Goal: Task Accomplishment & Management: Manage account settings

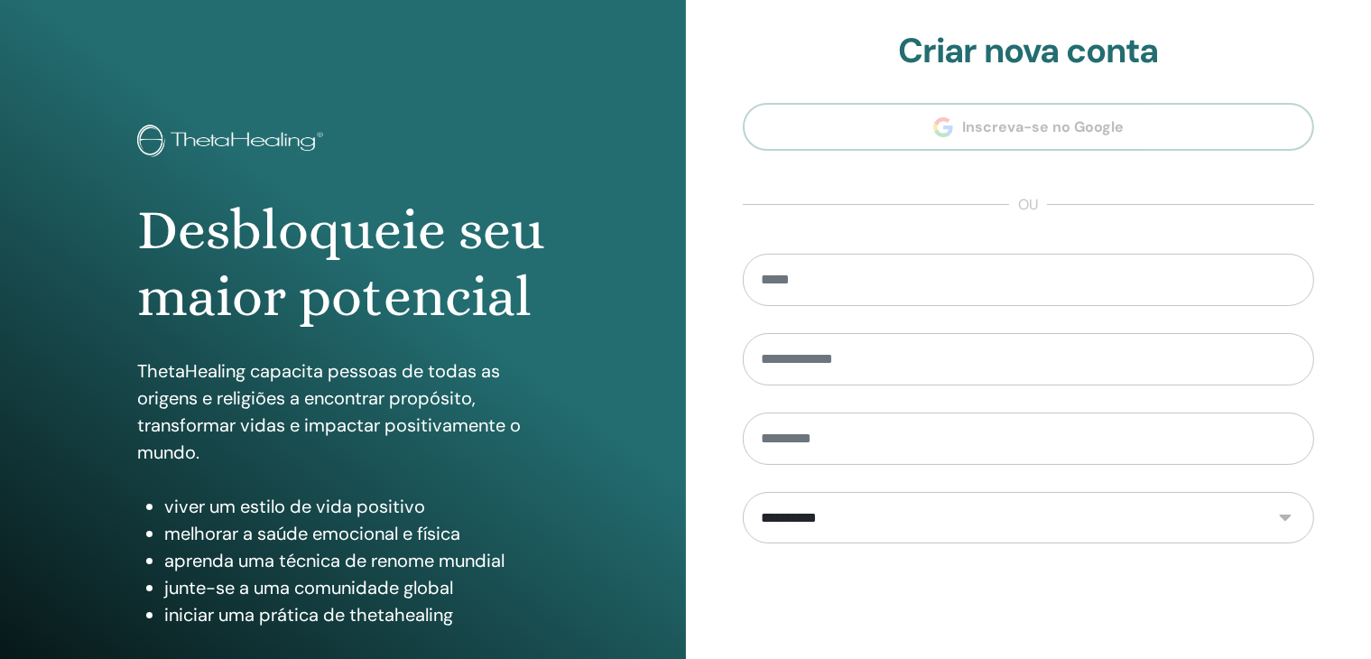
click at [947, 119] on section "**********" at bounding box center [1029, 408] width 572 height 754
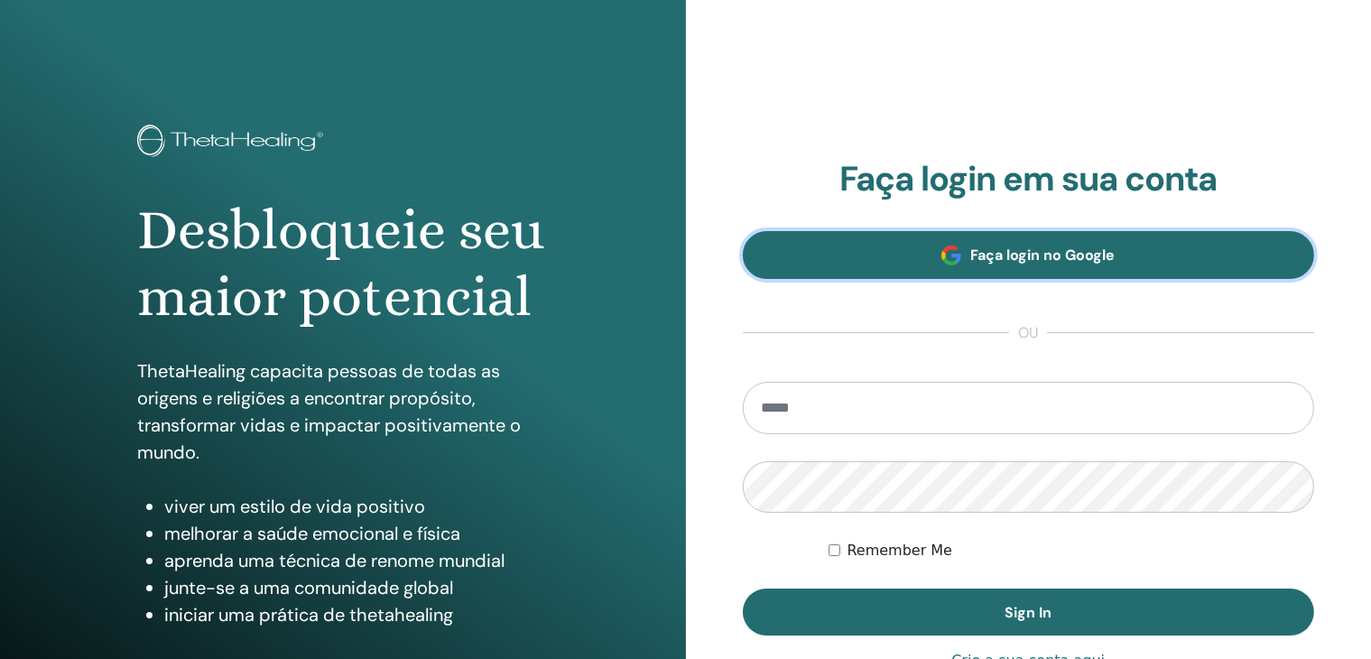
click at [1064, 263] on span "Faça login no Google" at bounding box center [1042, 254] width 144 height 19
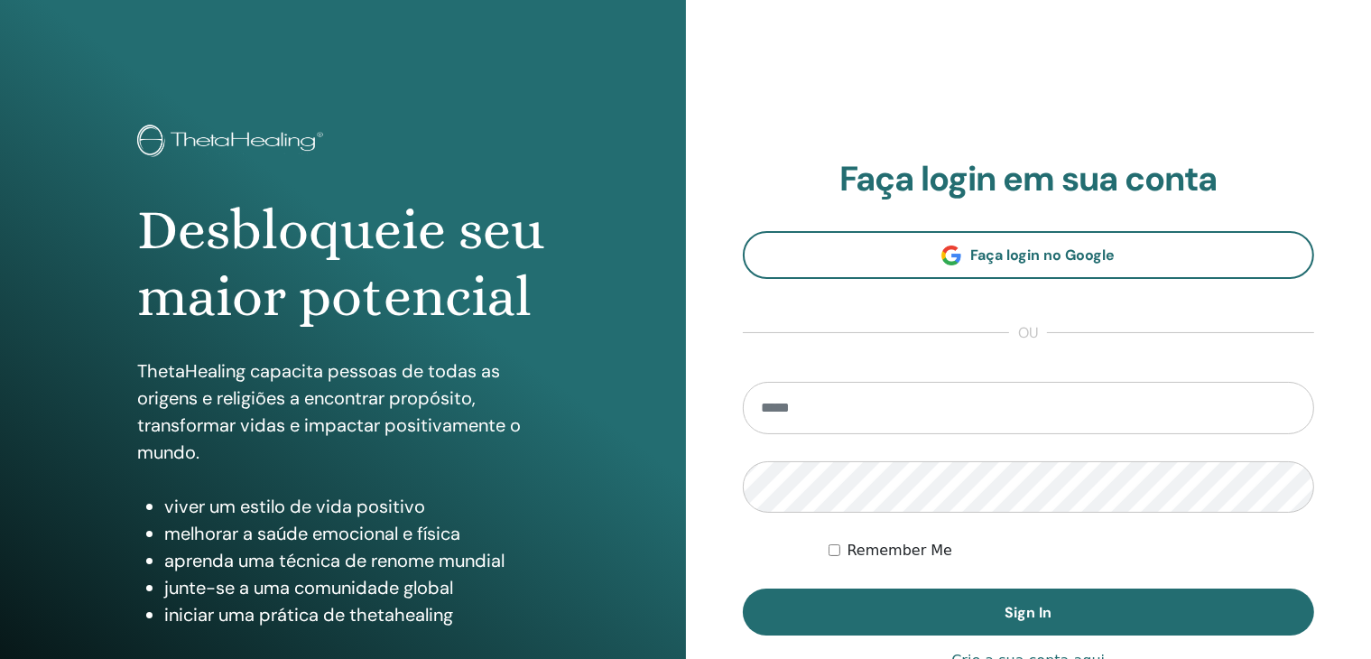
click at [982, 357] on section "Faça login em sua conta Faça login no Google ou Remember Me Sign In" at bounding box center [1029, 397] width 572 height 476
click at [971, 398] on input "email" at bounding box center [1029, 408] width 572 height 52
type input "**********"
click at [743, 588] on button "Sign In" at bounding box center [1029, 611] width 572 height 47
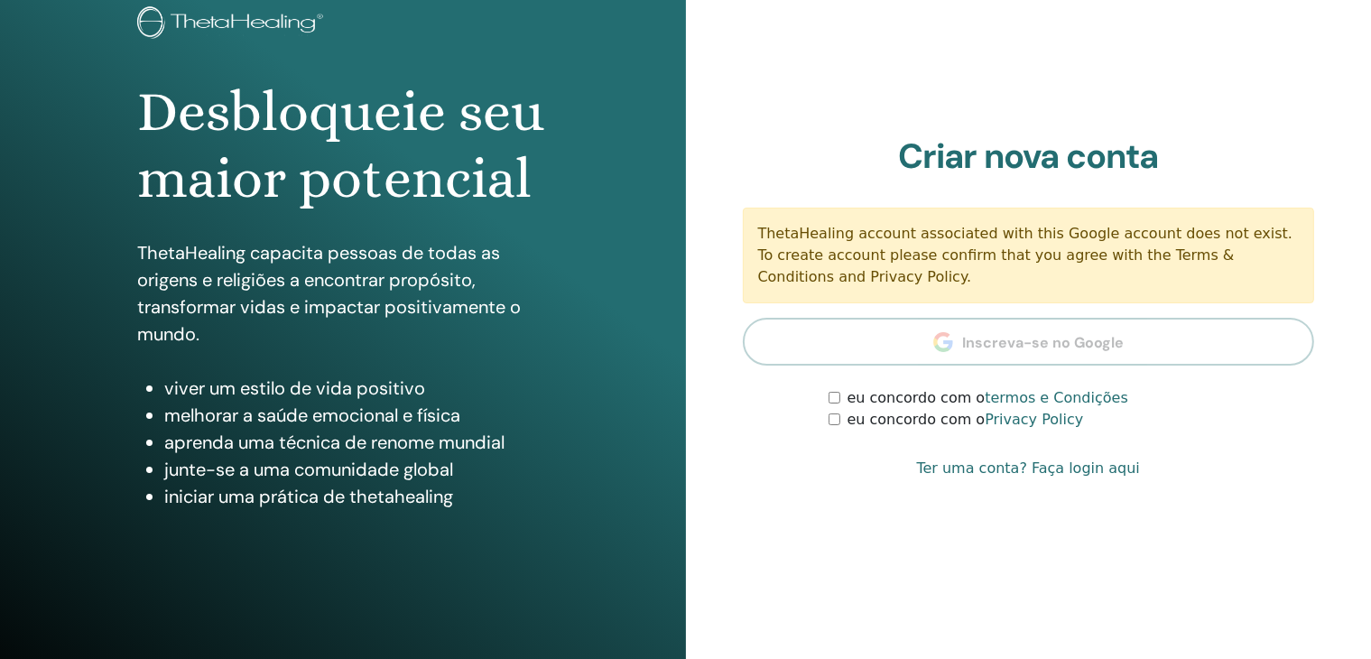
scroll to position [180, 0]
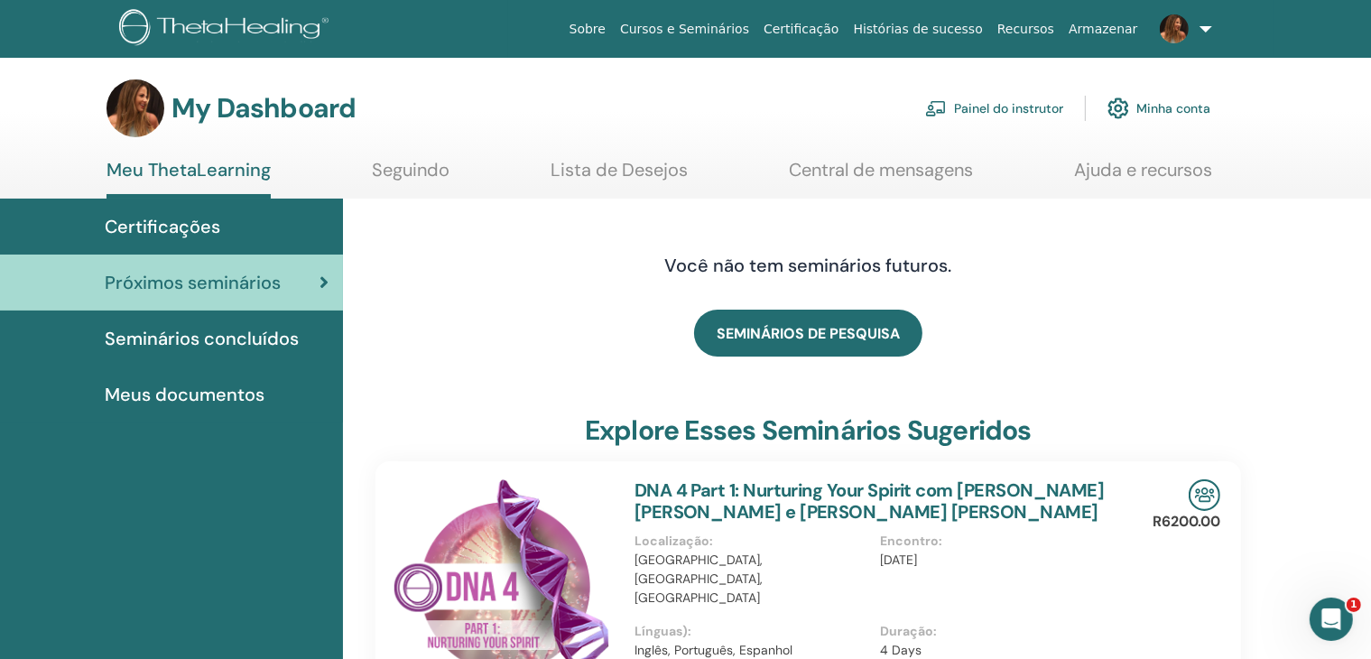
click at [996, 106] on link "Painel do instrutor" at bounding box center [994, 108] width 138 height 40
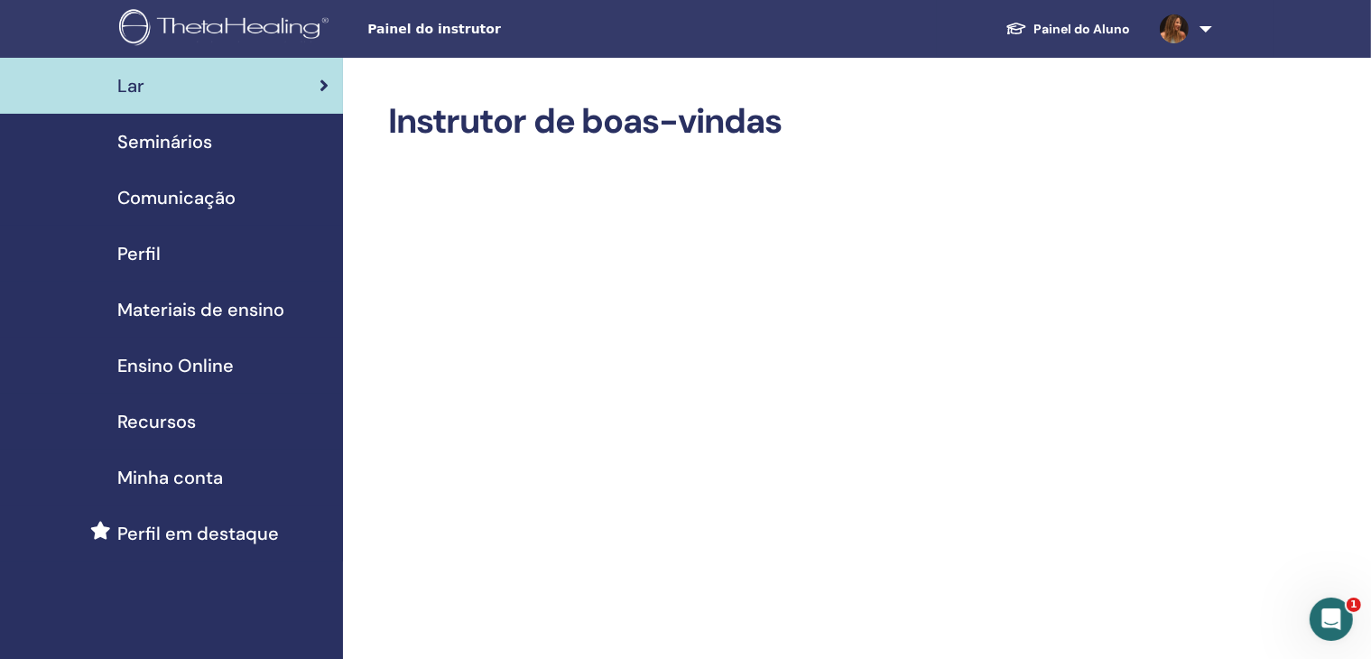
click at [184, 245] on div "Perfil" at bounding box center [171, 253] width 314 height 27
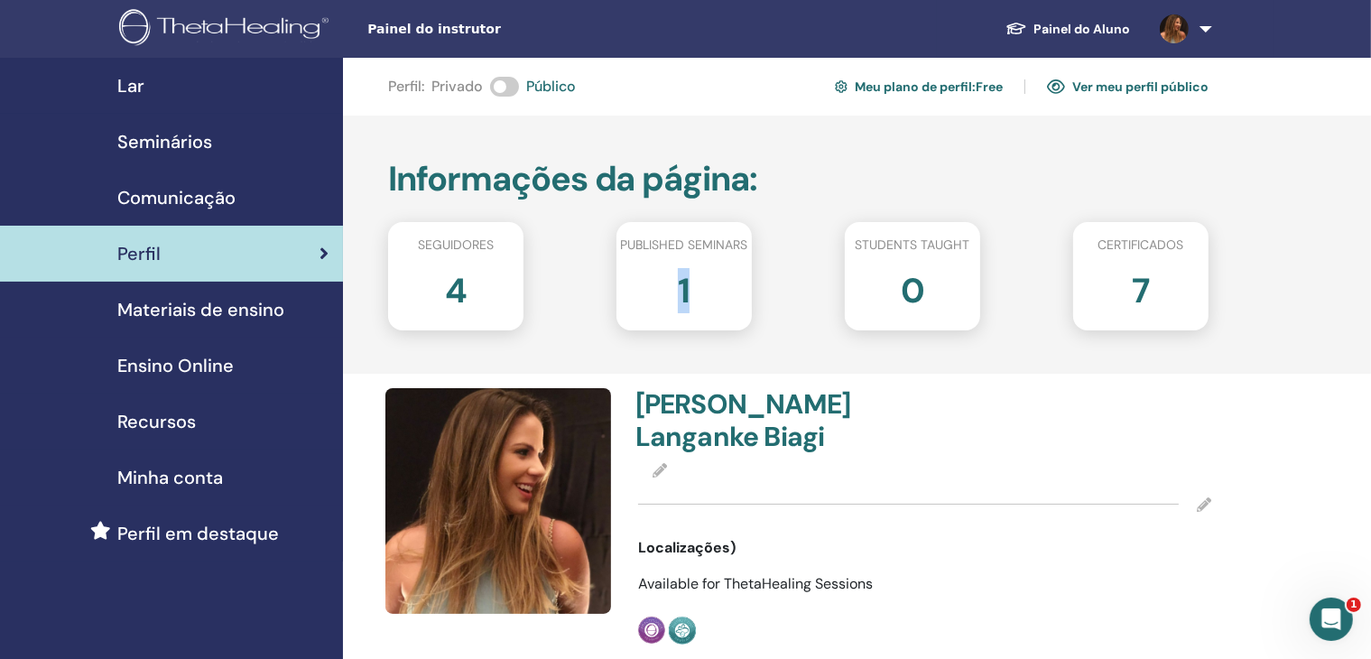
drag, startPoint x: 677, startPoint y: 304, endPoint x: 725, endPoint y: 293, distance: 49.0
click at [725, 293] on div "1" at bounding box center [684, 298] width 162 height 72
click at [750, 402] on h4 "[PERSON_NAME]" at bounding box center [774, 420] width 279 height 65
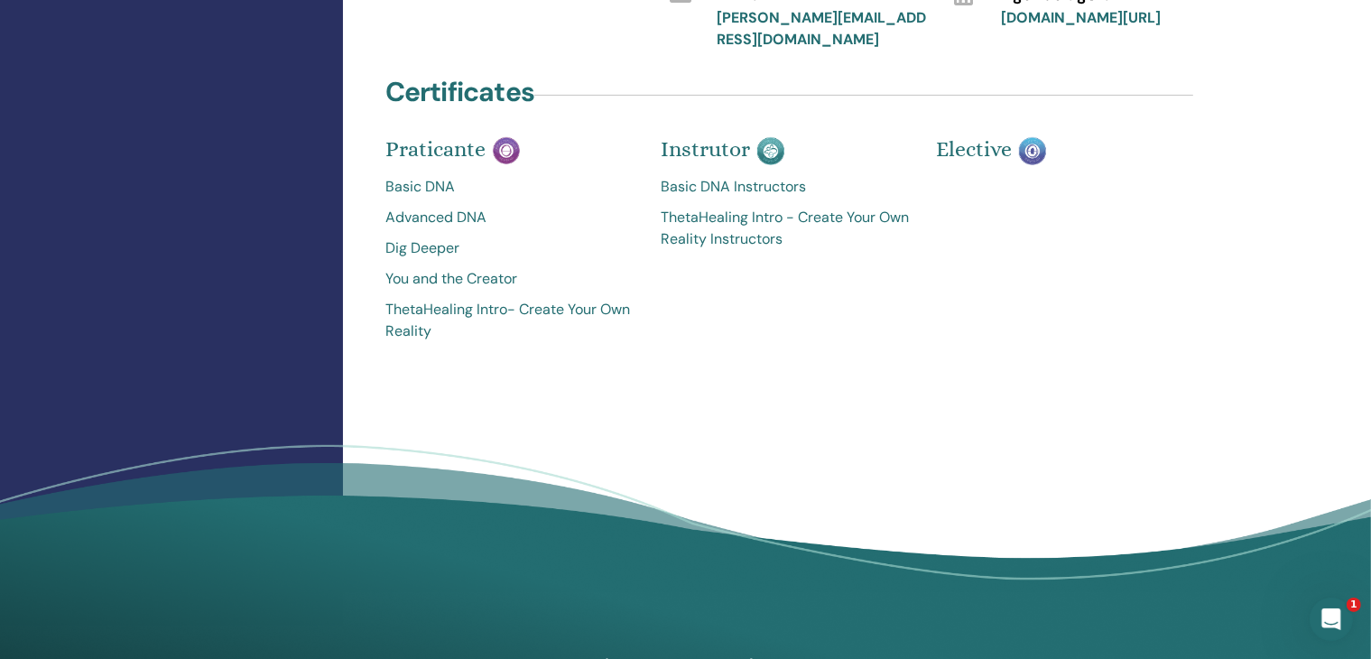
scroll to position [451, 0]
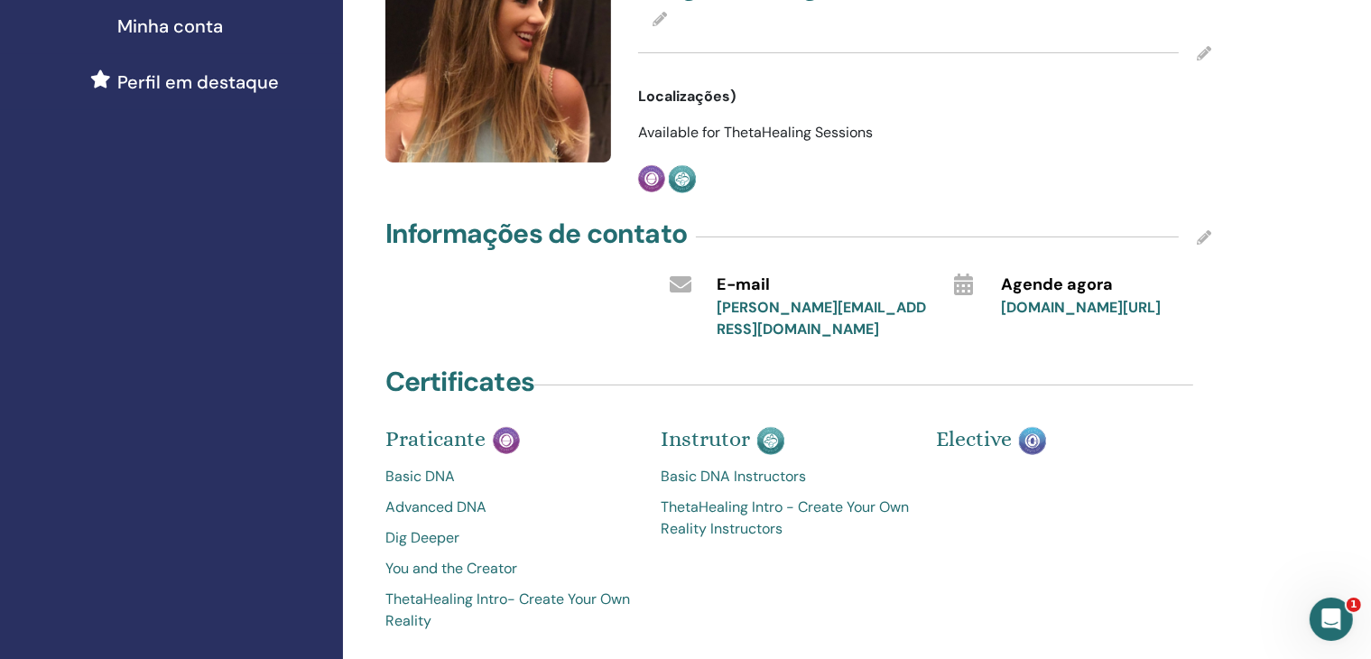
click at [779, 477] on link "Basic DNA Instructors" at bounding box center [784, 477] width 248 height 22
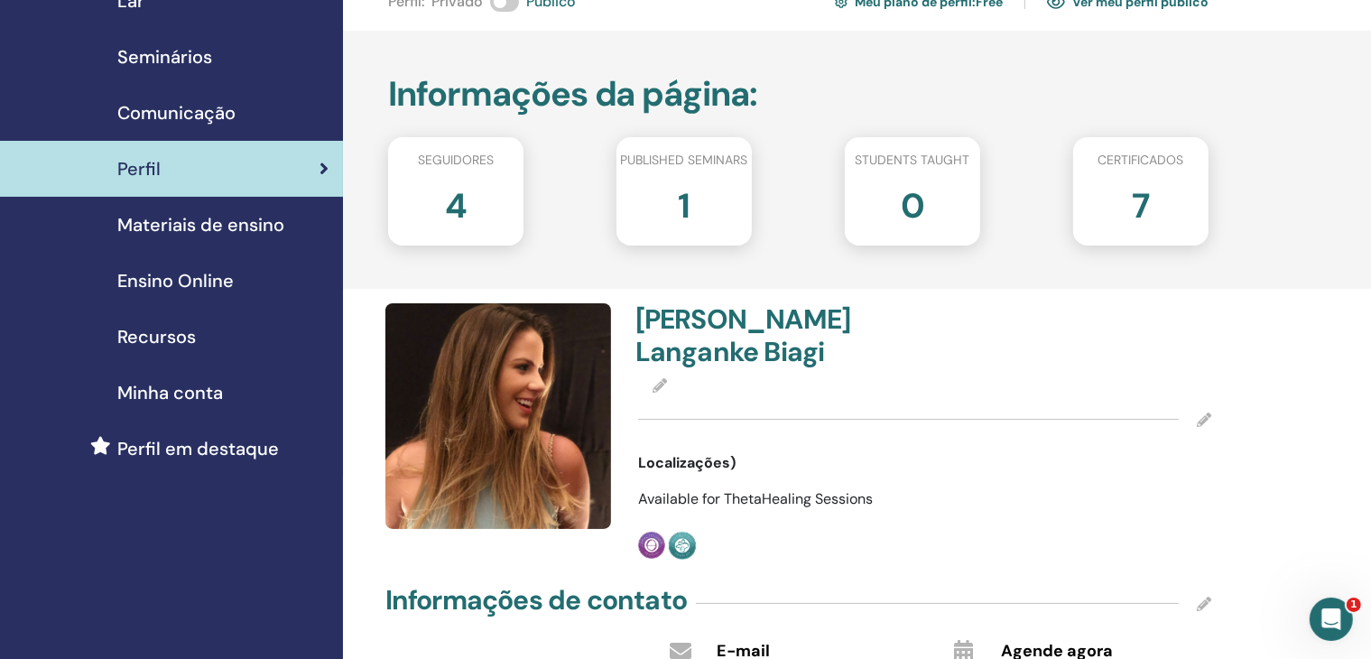
scroll to position [69, 0]
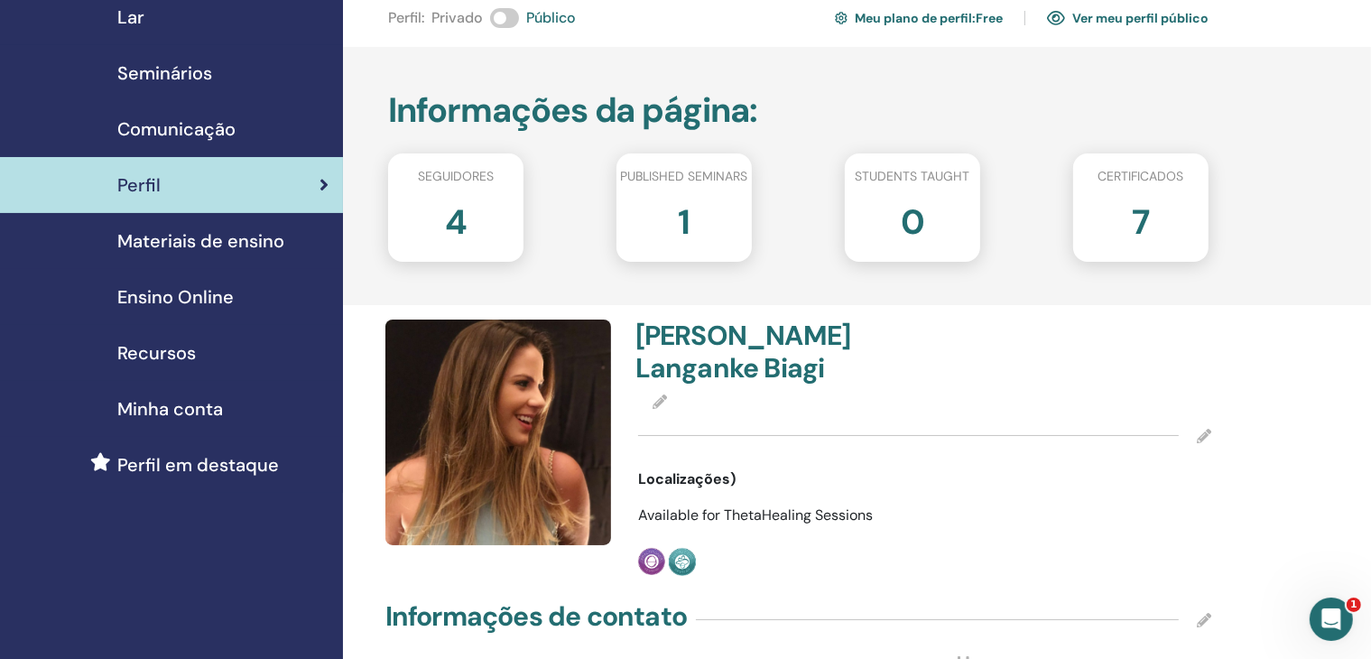
click at [272, 236] on span "Materiais de ensino" at bounding box center [200, 240] width 167 height 27
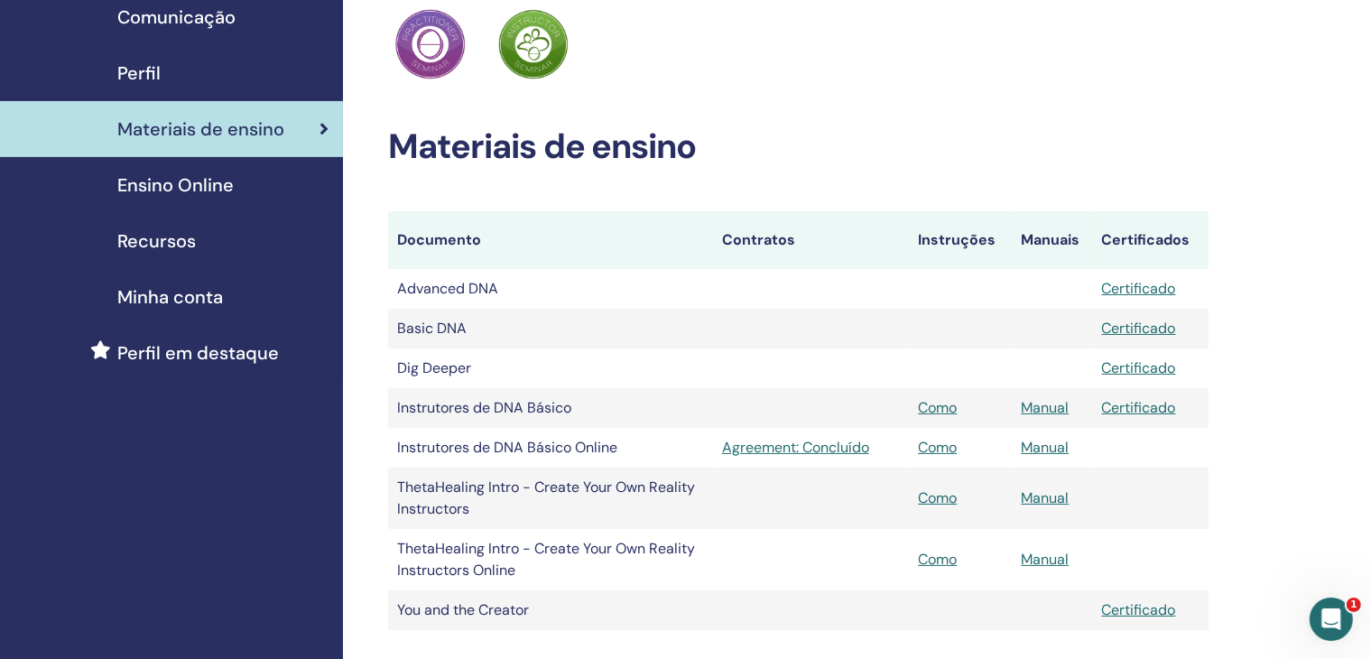
click at [413, 334] on td "Basic DNA" at bounding box center [550, 329] width 325 height 40
click at [946, 416] on link "Como" at bounding box center [937, 407] width 39 height 19
